Goal: Task Accomplishment & Management: Manage account settings

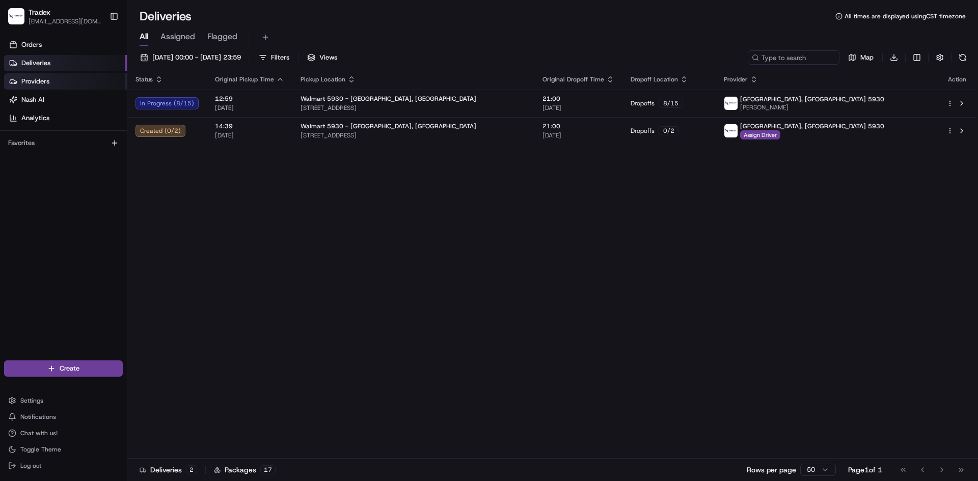
click at [49, 86] on span "Providers" at bounding box center [35, 81] width 28 height 9
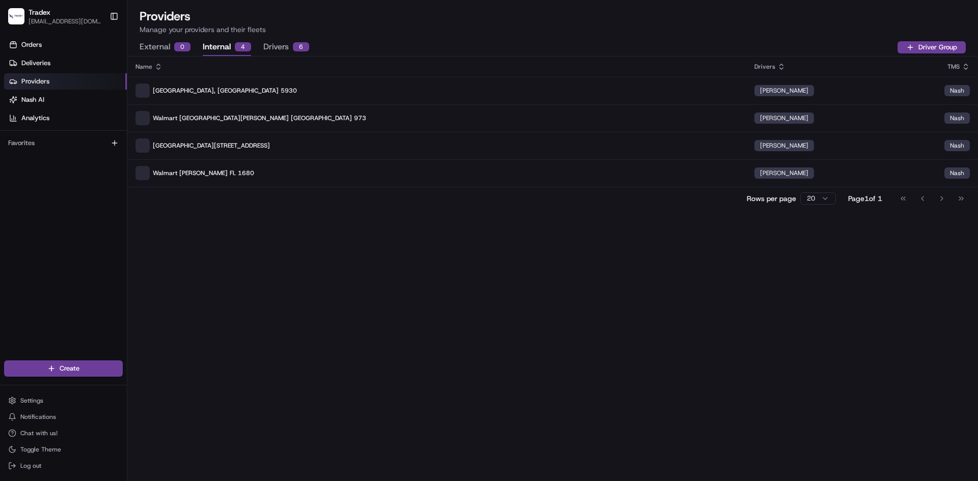
click at [205, 41] on button "Internal 4" at bounding box center [227, 47] width 48 height 17
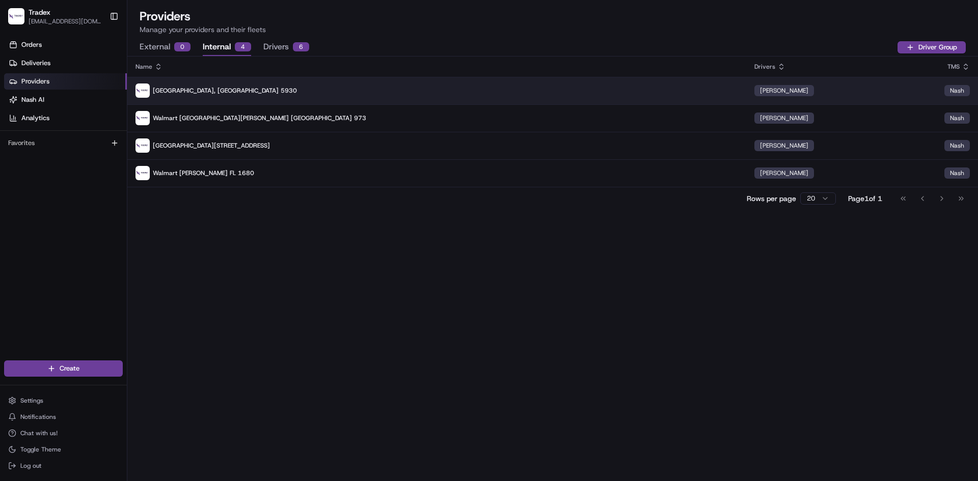
click at [784, 97] on td "[PERSON_NAME]" at bounding box center [841, 91] width 190 height 28
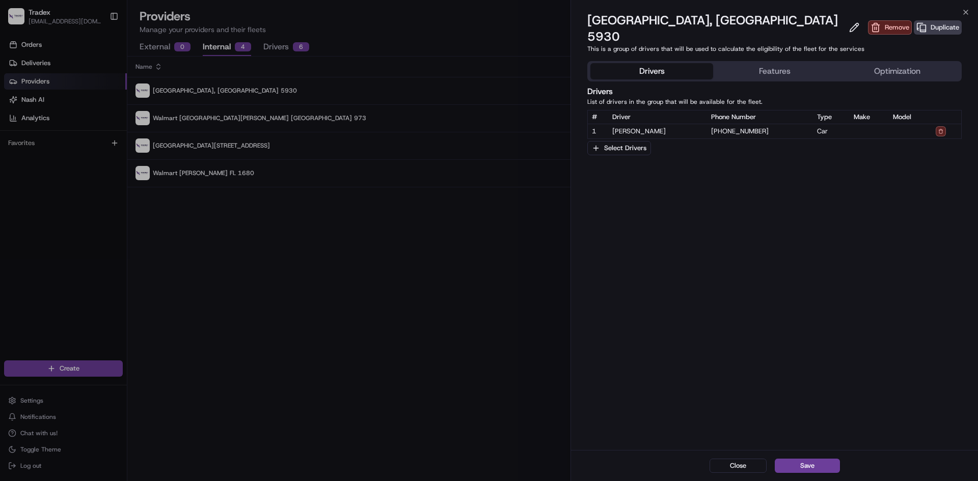
click at [759, 63] on button "Features" at bounding box center [774, 71] width 123 height 16
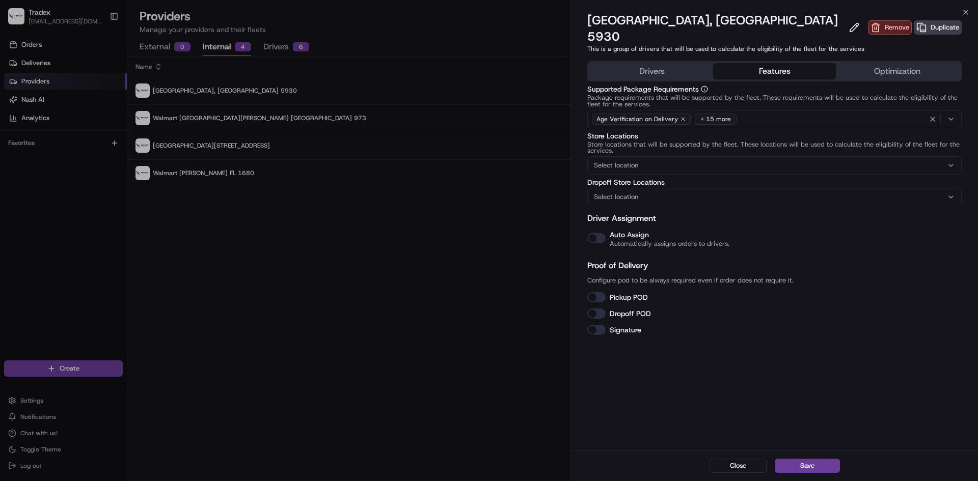
click at [598, 233] on button "Auto Assign" at bounding box center [596, 238] width 18 height 10
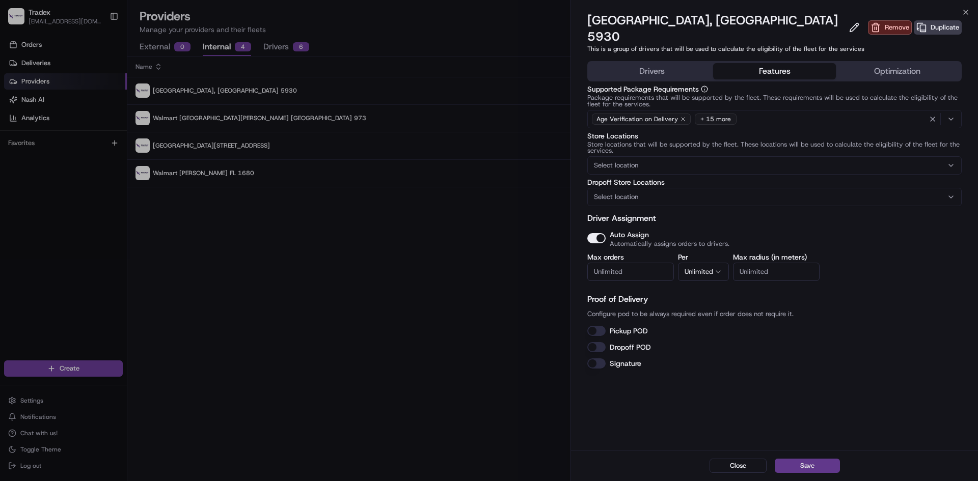
click at [821, 466] on button "Save" at bounding box center [807, 466] width 65 height 14
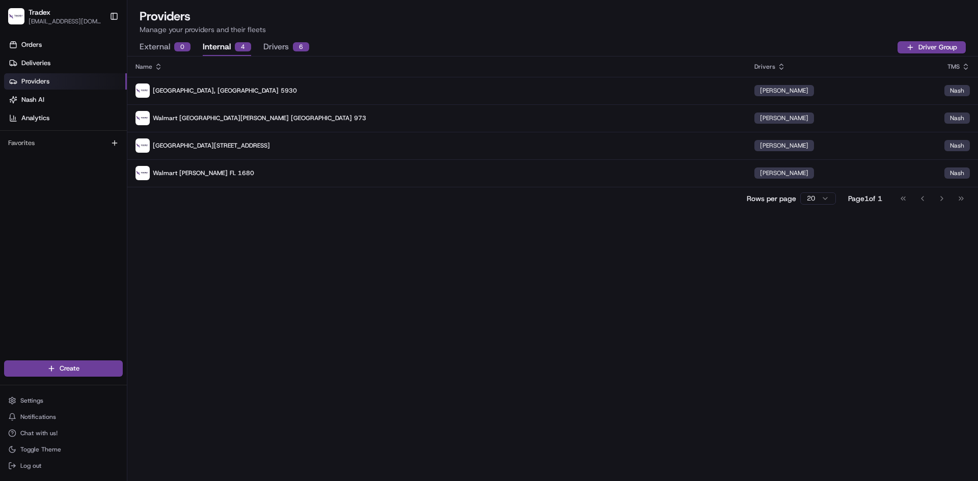
click at [56, 78] on link "Providers" at bounding box center [65, 81] width 123 height 16
click at [57, 68] on link "Deliveries" at bounding box center [65, 63] width 123 height 16
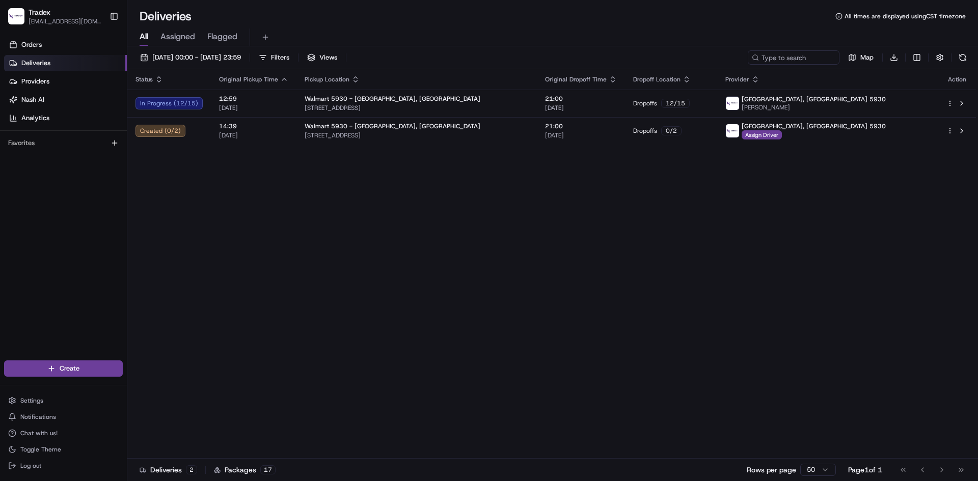
click at [174, 305] on div "Status Original Pickup Time Pickup Location Original Dropoff Time Dropoff Locat…" at bounding box center [551, 264] width 849 height 390
